Goal: Find contact information: Find contact information

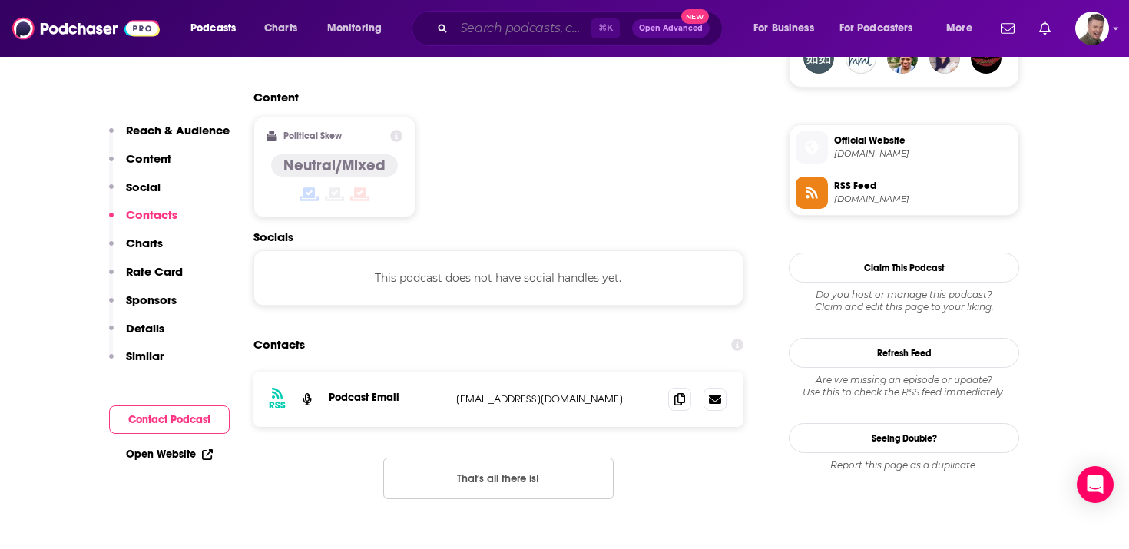
click at [535, 26] on input "Search podcasts, credits, & more..." at bounding box center [522, 28] width 137 height 25
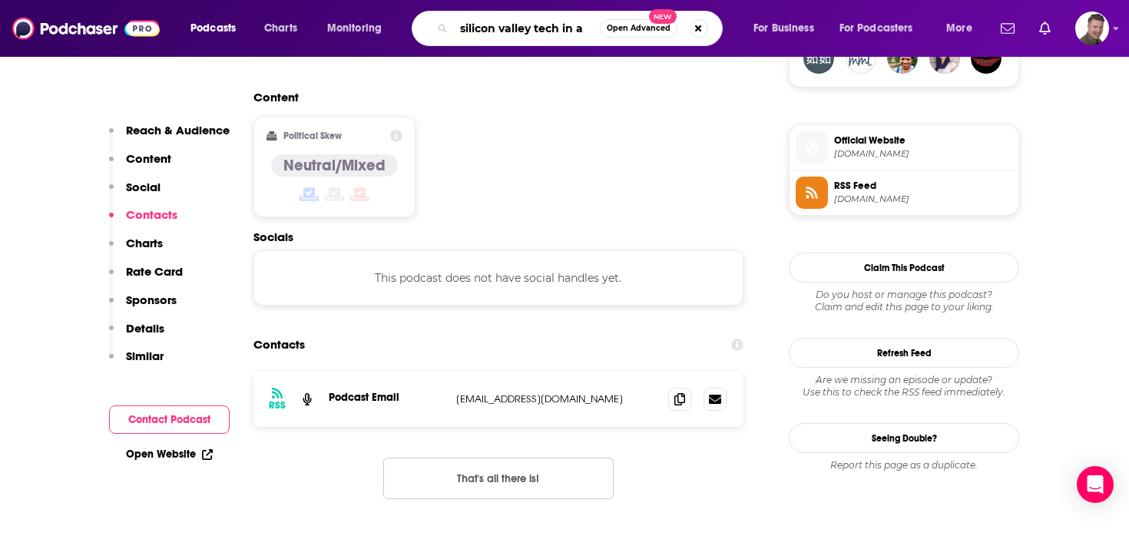
type input "silicon valley tech in ai"
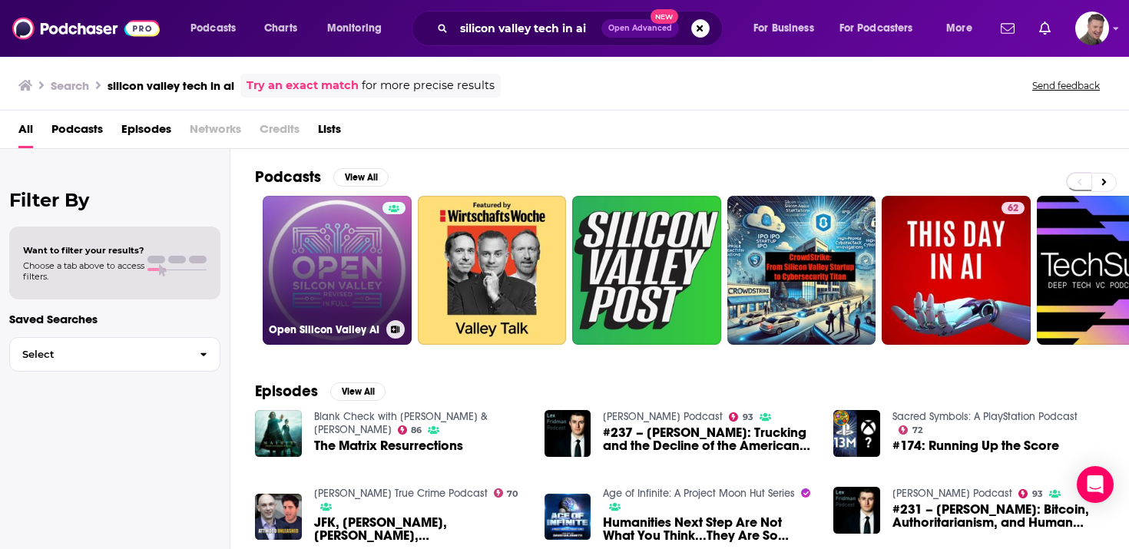
click at [362, 292] on link "Open Silicon Valley AI" at bounding box center [337, 270] width 149 height 149
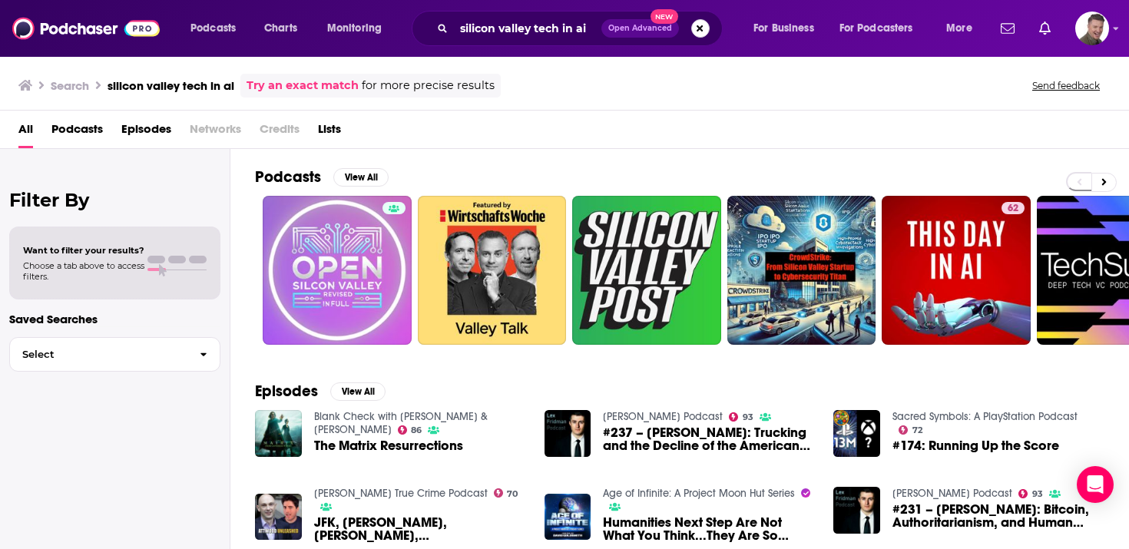
click at [704, 28] on button "Search podcasts, credits, & more..." at bounding box center [700, 28] width 18 height 18
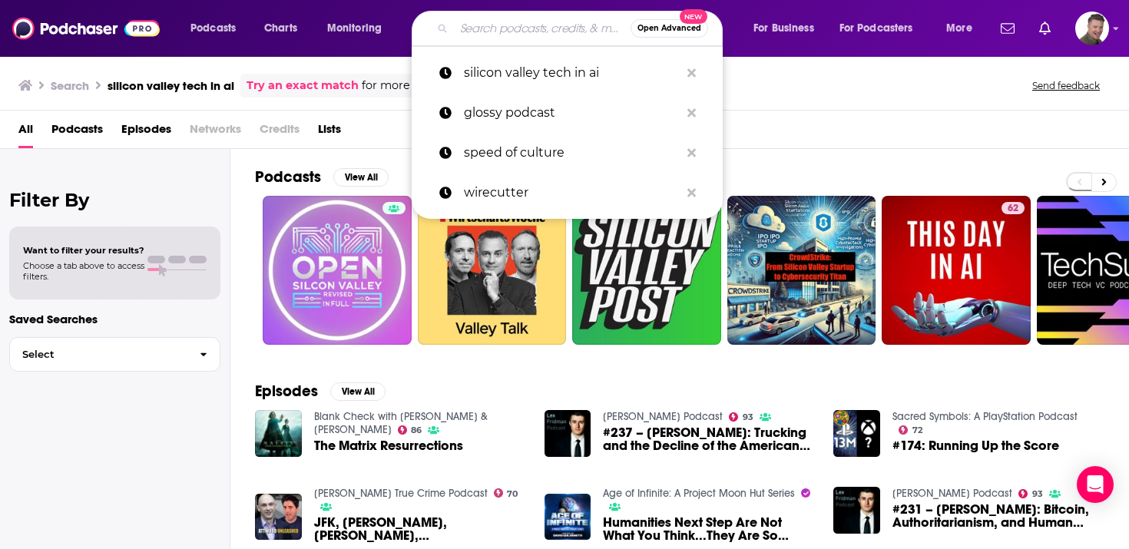
paste input "GSD Venture Studios Podcasts by [PERSON_NAME]"
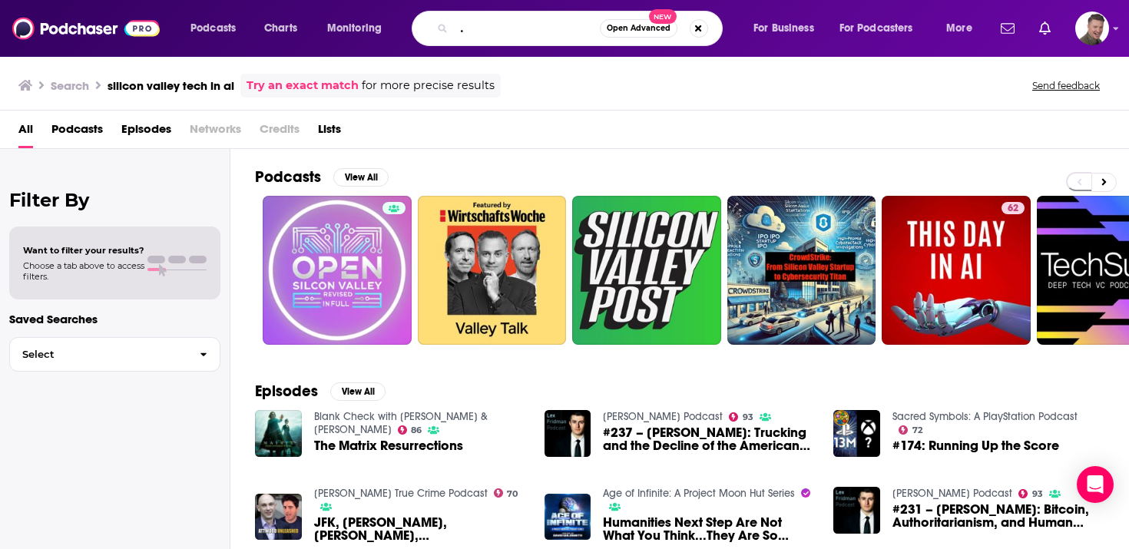
type input "GSD Venture Studios Podcasts by [PERSON_NAME]"
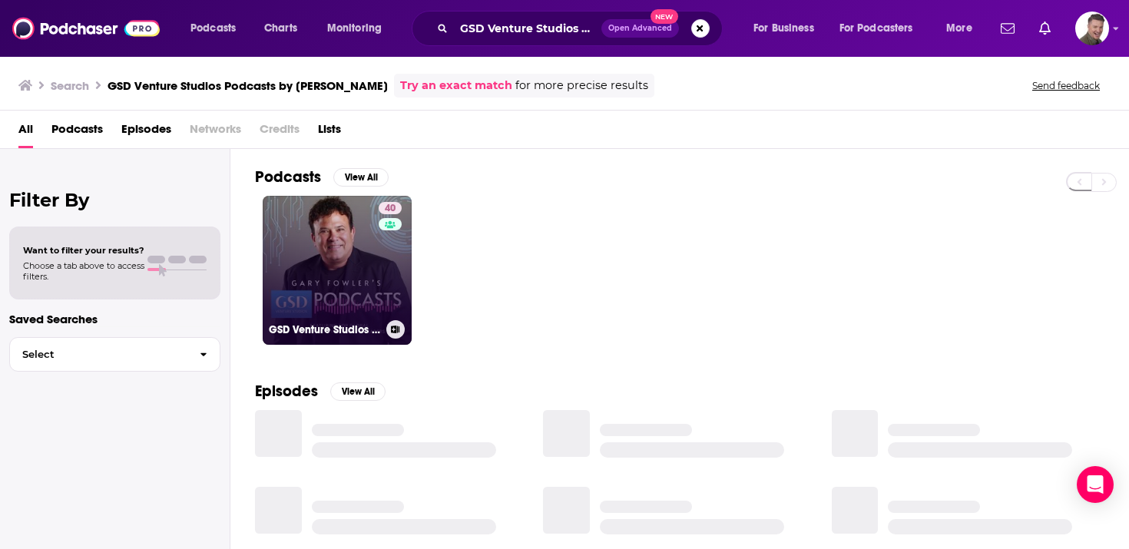
click at [376, 273] on link "40 GSD Venture Studios Podcasts by [PERSON_NAME]" at bounding box center [337, 270] width 149 height 149
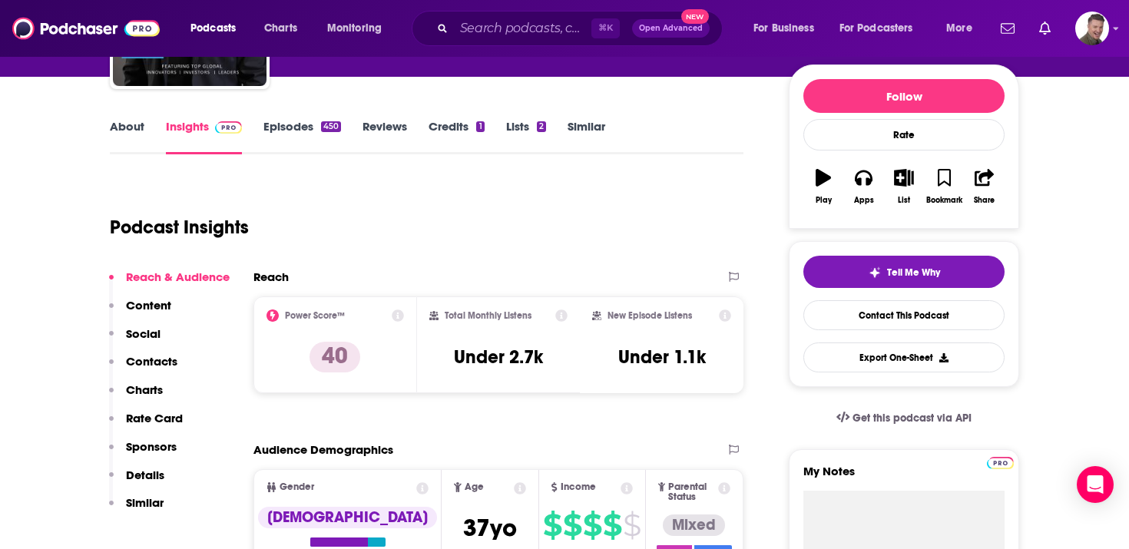
scroll to position [167, 0]
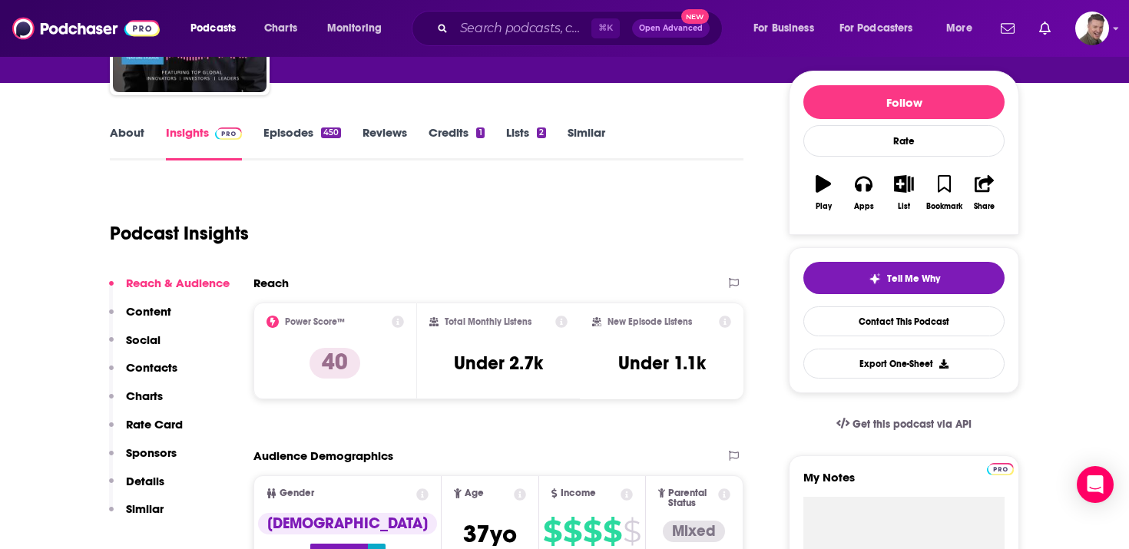
click at [156, 372] on p "Contacts" at bounding box center [151, 367] width 51 height 15
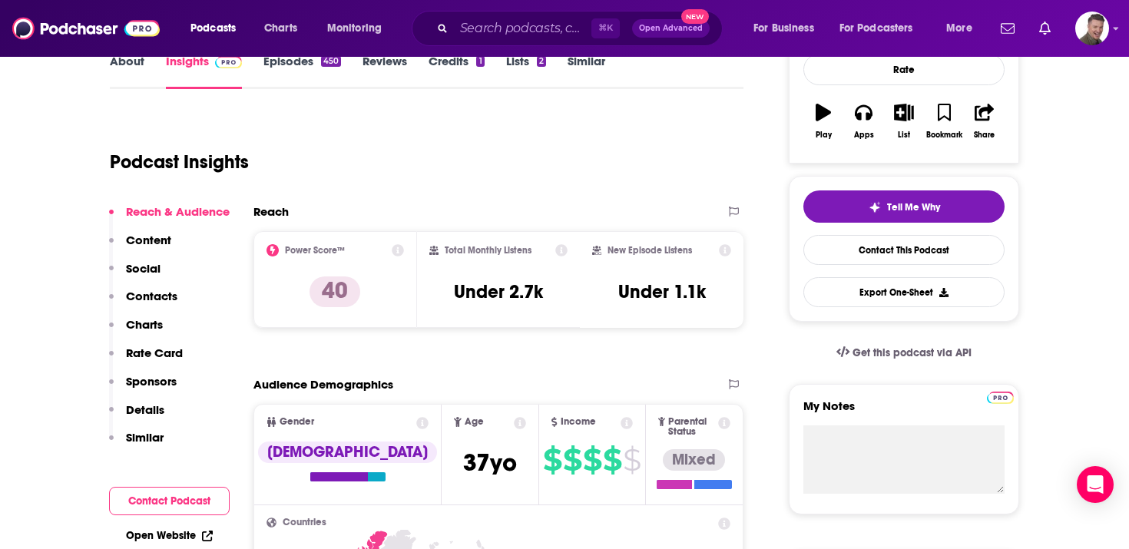
scroll to position [0, 0]
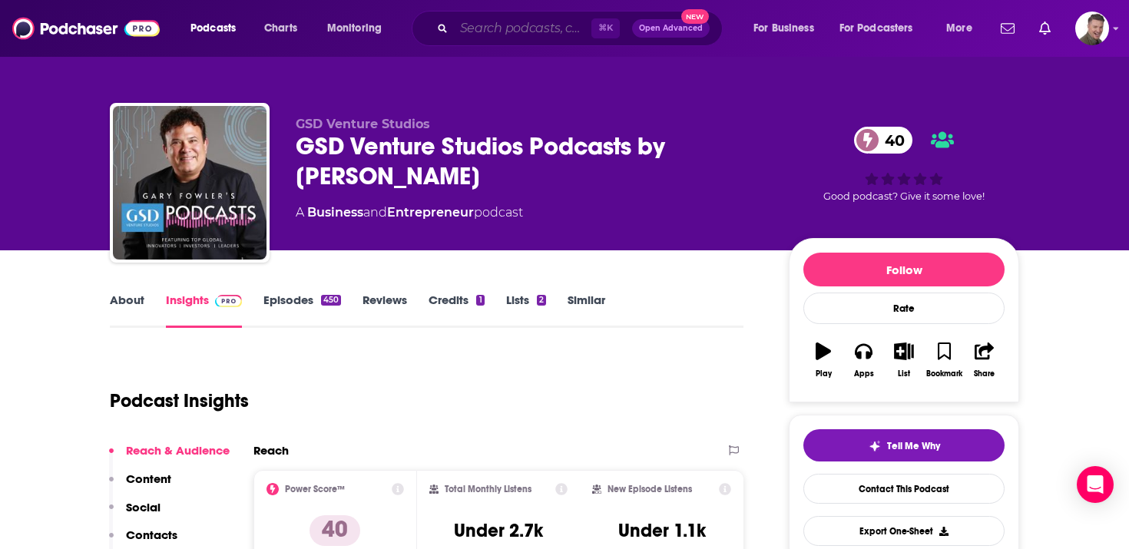
click at [535, 23] on input "Search podcasts, credits, & more..." at bounding box center [522, 28] width 137 height 25
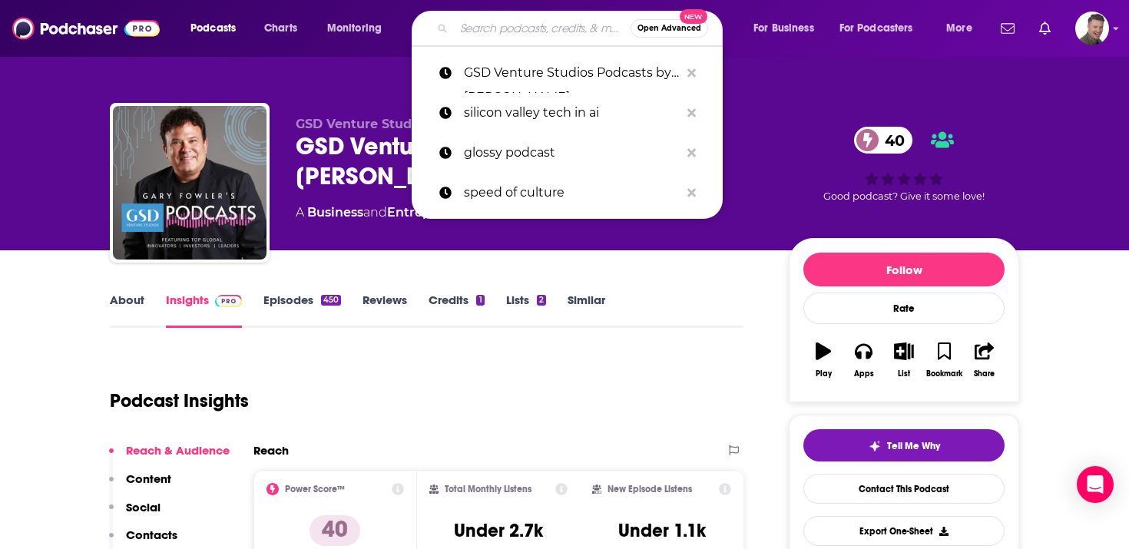
paste input "Tech Deciphered"
type input "Tech Deciphered"
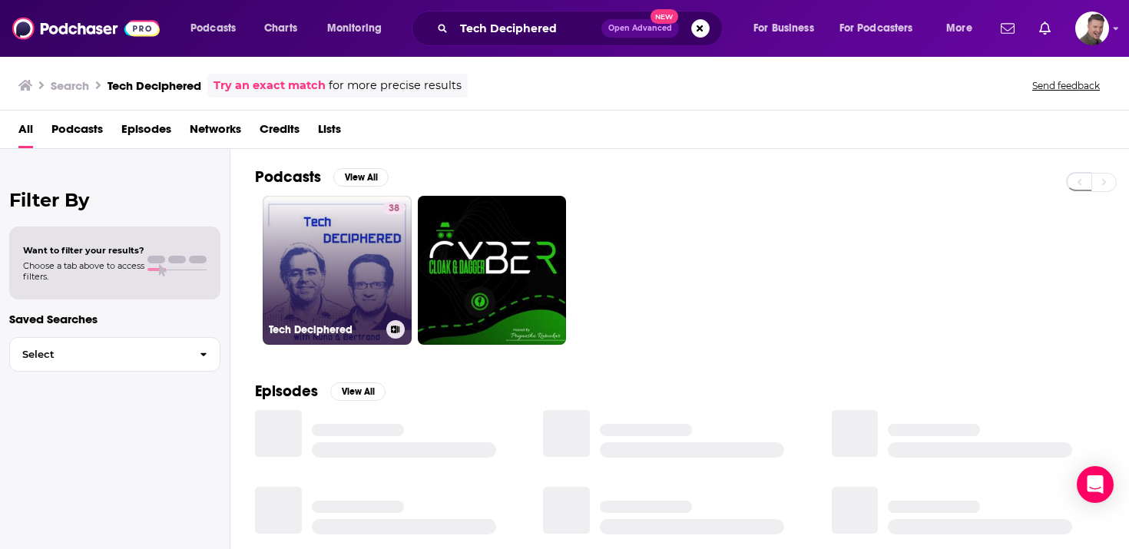
click at [332, 262] on link "38 Tech Deciphered" at bounding box center [337, 270] width 149 height 149
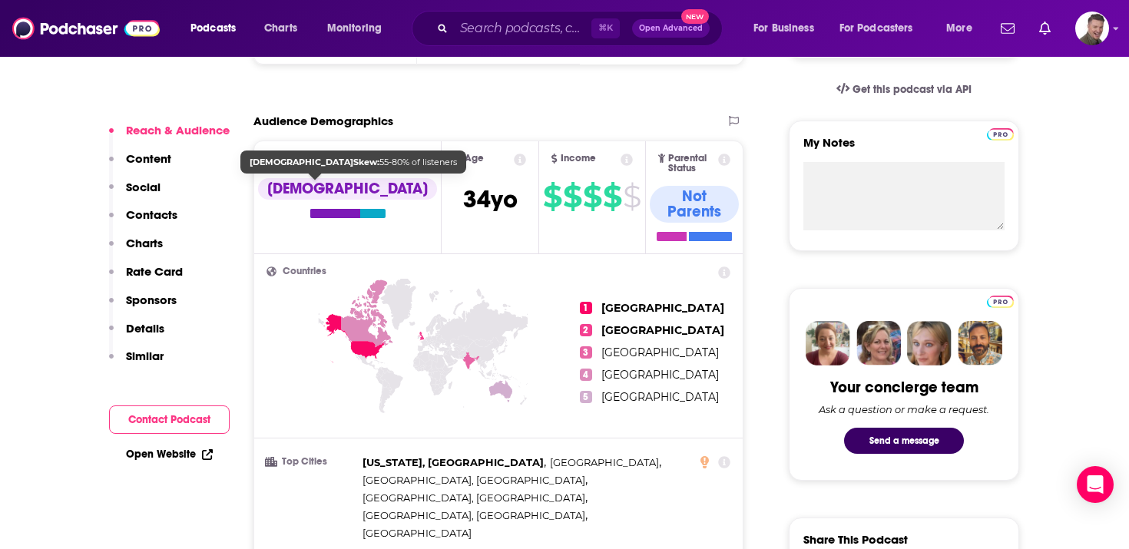
scroll to position [507, 0]
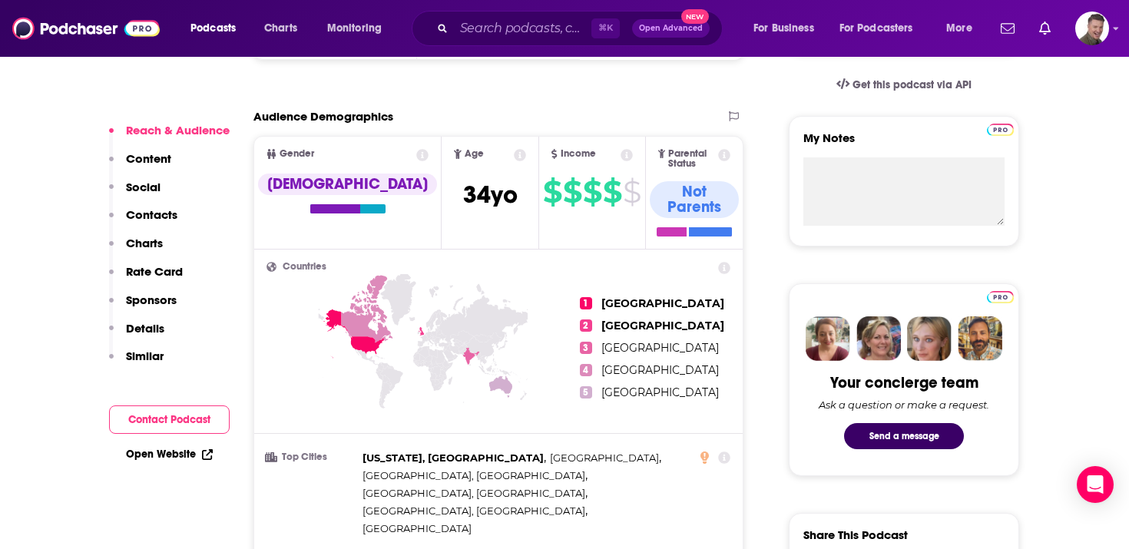
click at [143, 217] on p "Contacts" at bounding box center [151, 214] width 51 height 15
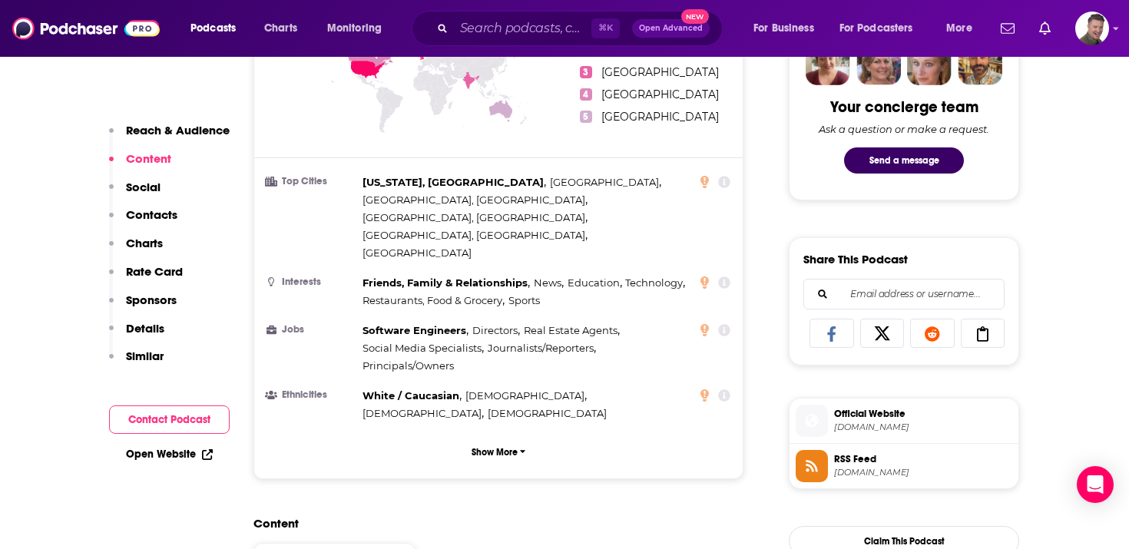
scroll to position [784, 0]
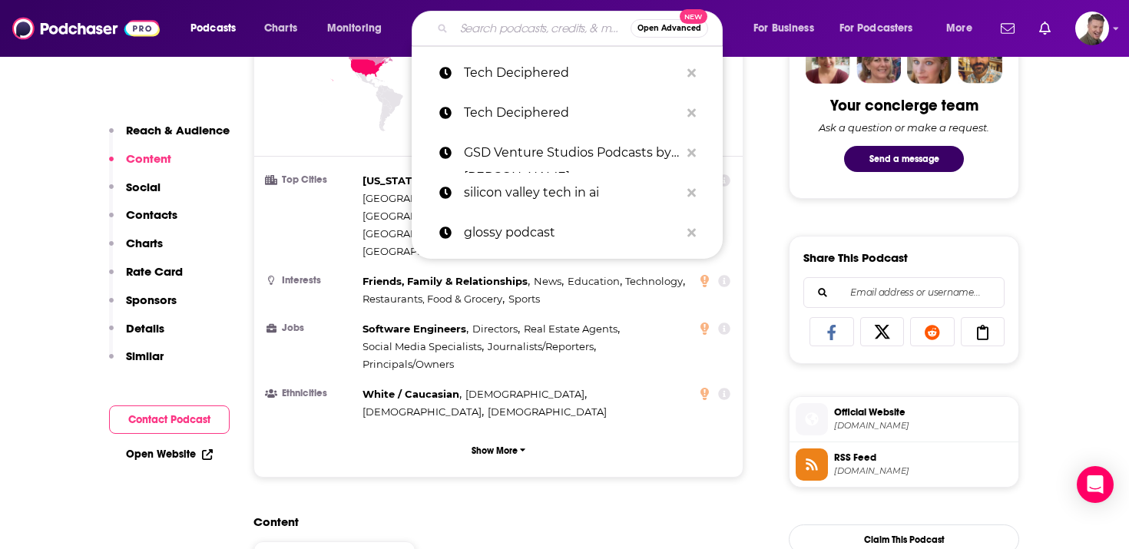
click at [487, 30] on input "Search podcasts, credits, & more..." at bounding box center [542, 28] width 177 height 25
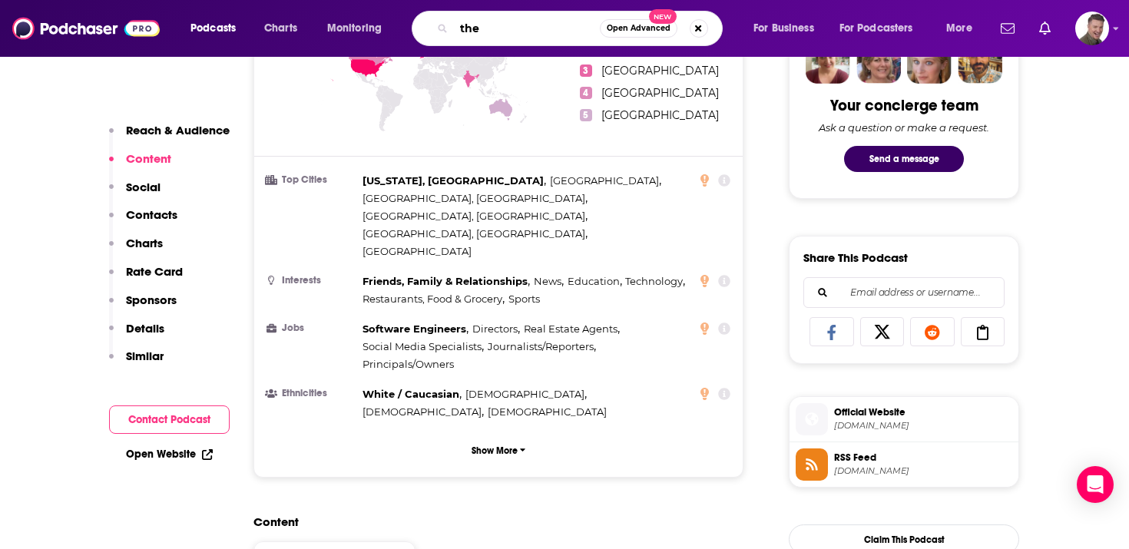
type input "the x"
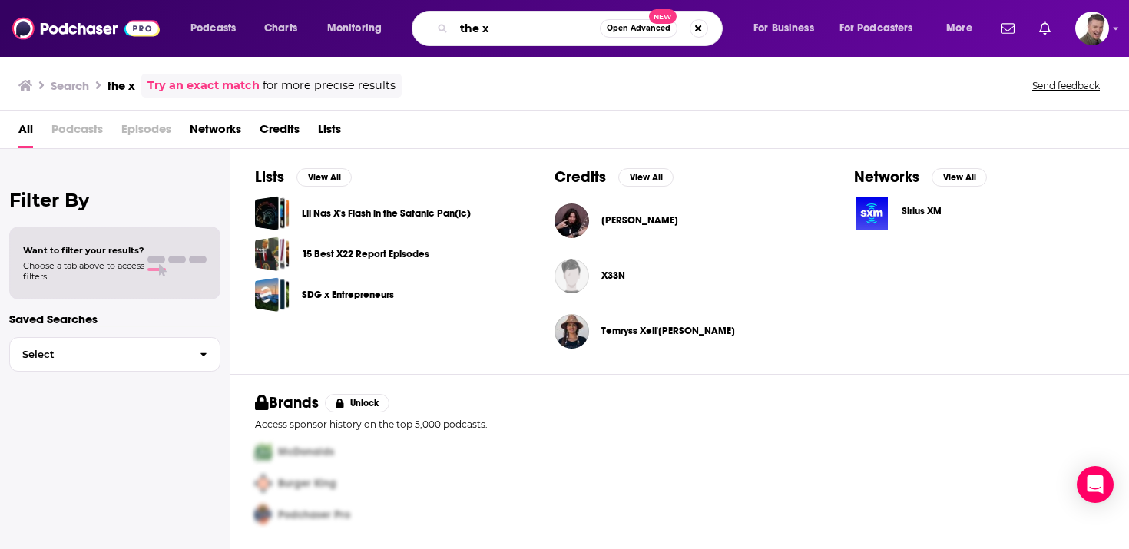
click at [518, 35] on input "the x" at bounding box center [527, 28] width 146 height 25
type input "the x podcast"
